Goal: Task Accomplishment & Management: Complete application form

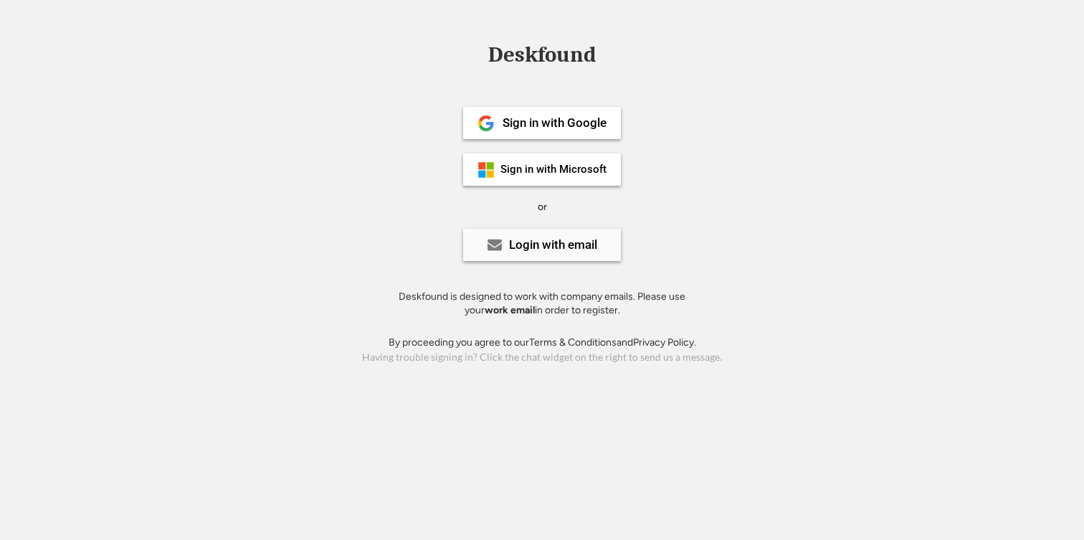
click at [524, 250] on div "Login with email" at bounding box center [553, 245] width 88 height 12
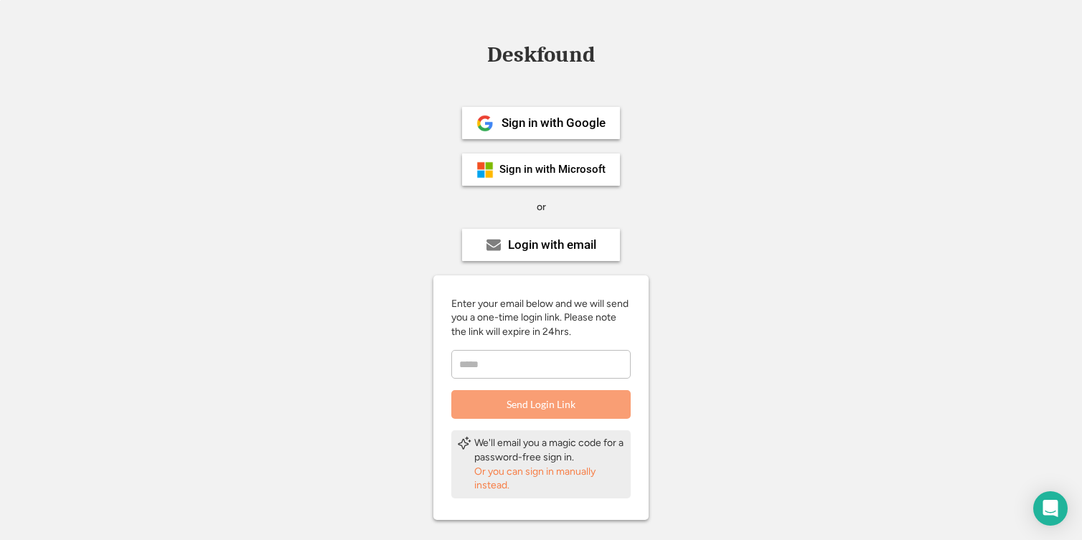
click at [544, 369] on input "email" at bounding box center [540, 364] width 179 height 29
type input "**********"
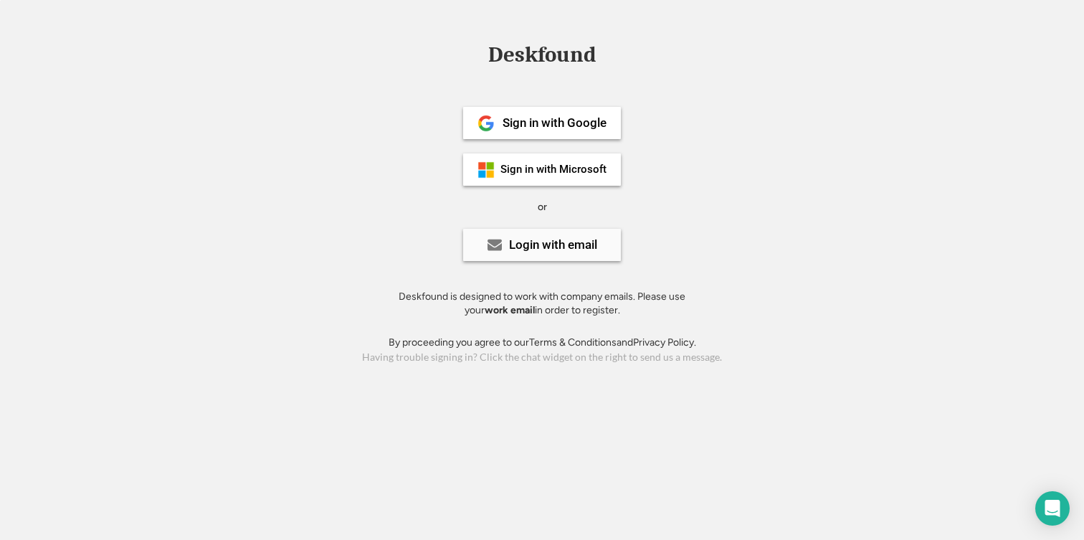
click at [539, 244] on div "Login with email" at bounding box center [553, 245] width 88 height 12
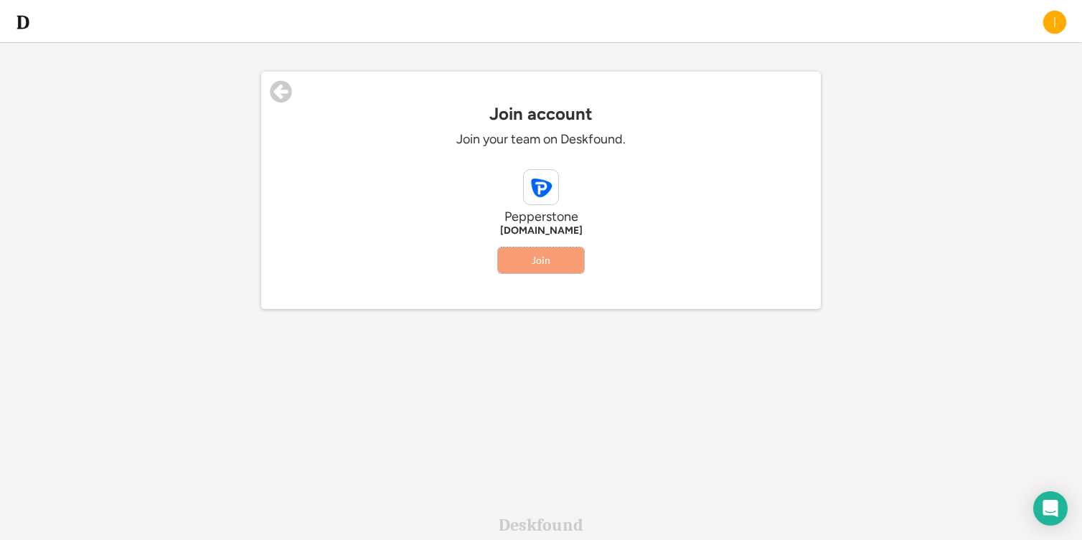
click at [535, 263] on button "Join" at bounding box center [541, 260] width 86 height 26
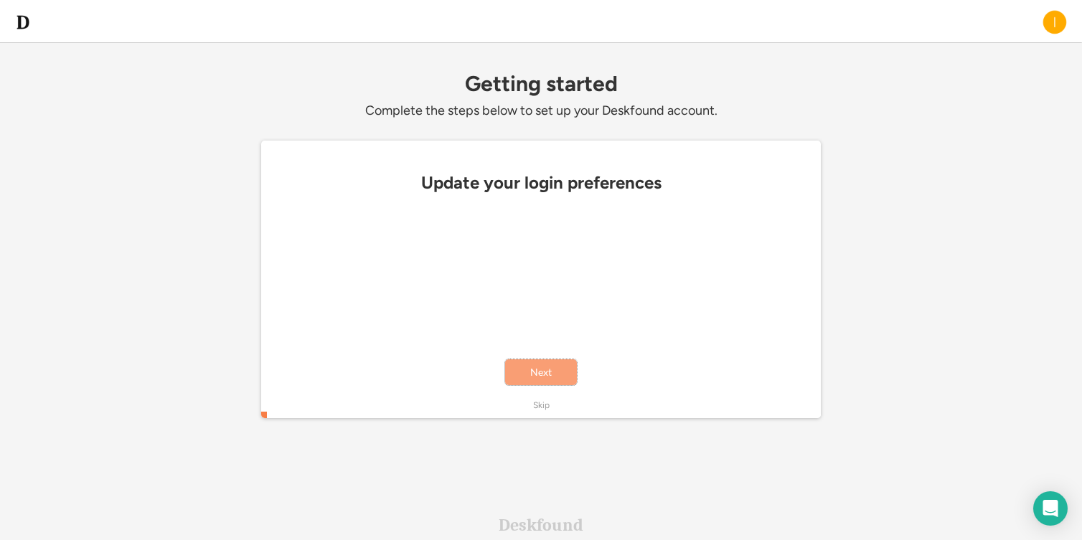
click at [533, 369] on button "Next" at bounding box center [541, 372] width 72 height 26
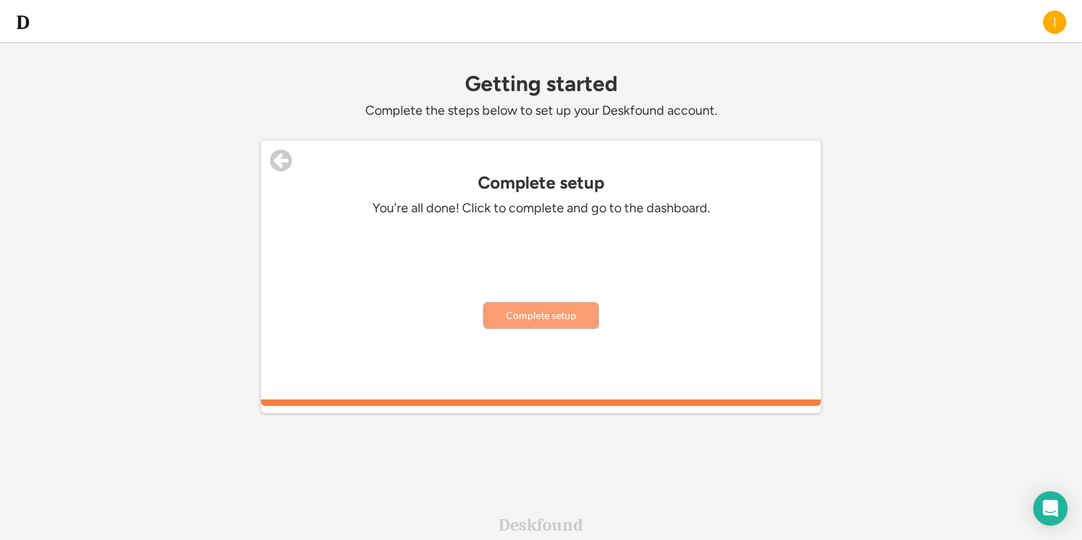
click at [543, 315] on button "Complete setup" at bounding box center [540, 316] width 115 height 26
